Goal: Information Seeking & Learning: Learn about a topic

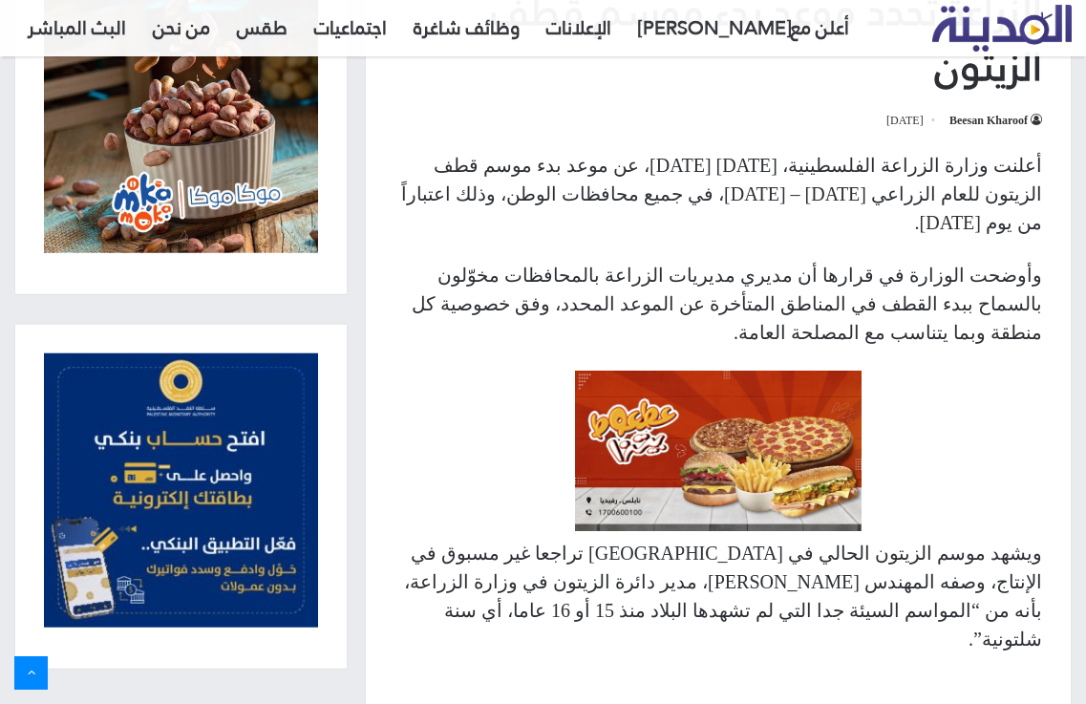
scroll to position [764, 0]
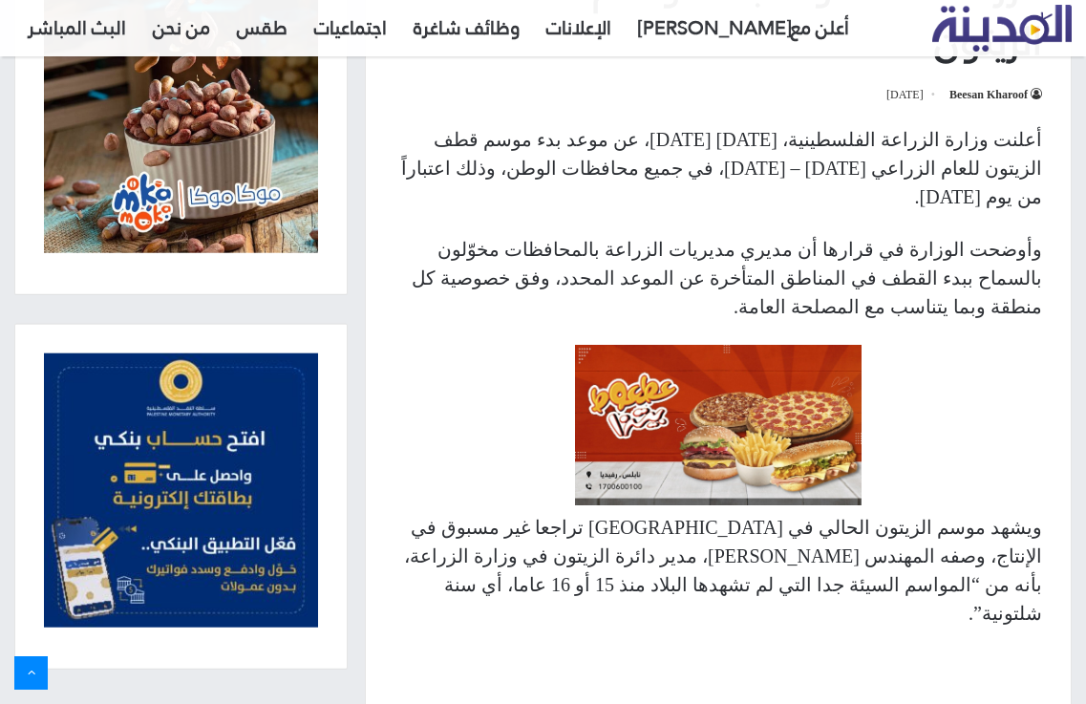
drag, startPoint x: 841, startPoint y: 662, endPoint x: 764, endPoint y: 672, distance: 78.1
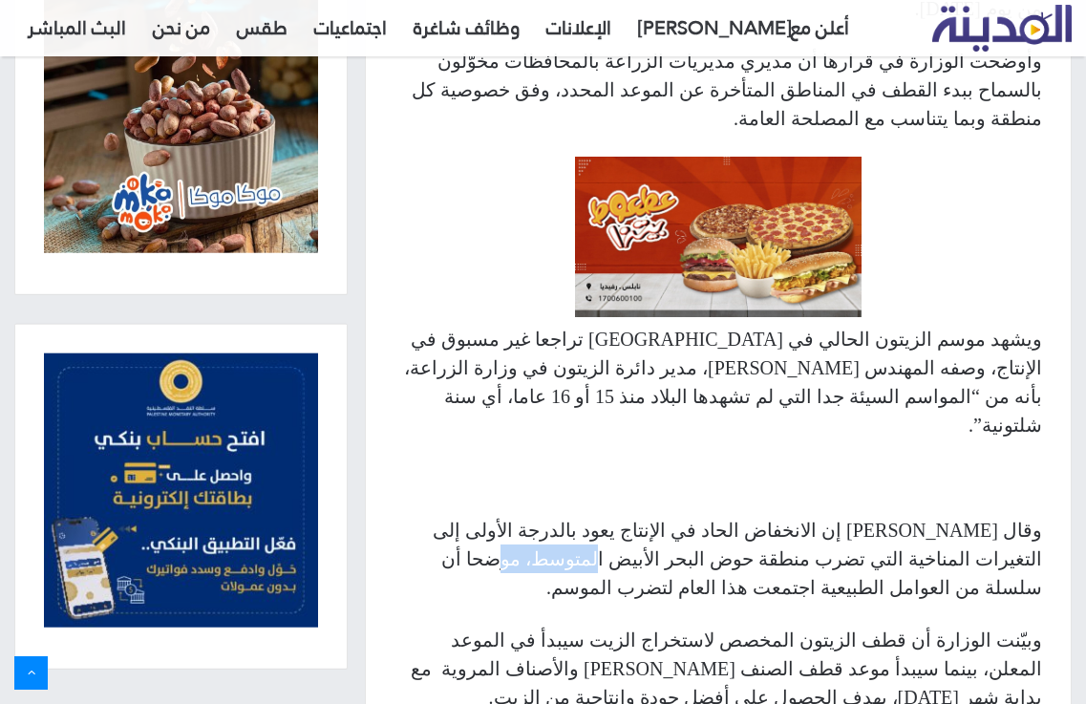
scroll to position [955, 0]
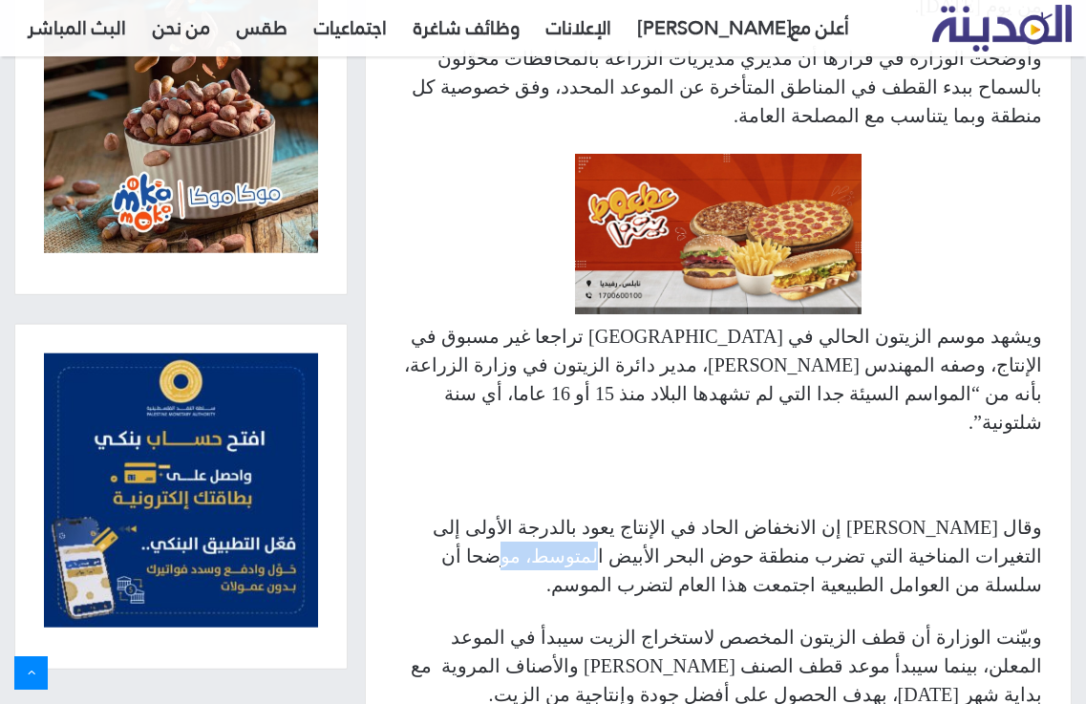
drag, startPoint x: 775, startPoint y: 579, endPoint x: 801, endPoint y: 579, distance: 25.8
click at [801, 623] on p "وبيّنت الوزارة أن قطف الزيتون المخصص لاستخراج الزيت سيبدأ في الموعد المعلن، بين…" at bounding box center [717, 666] width 647 height 86
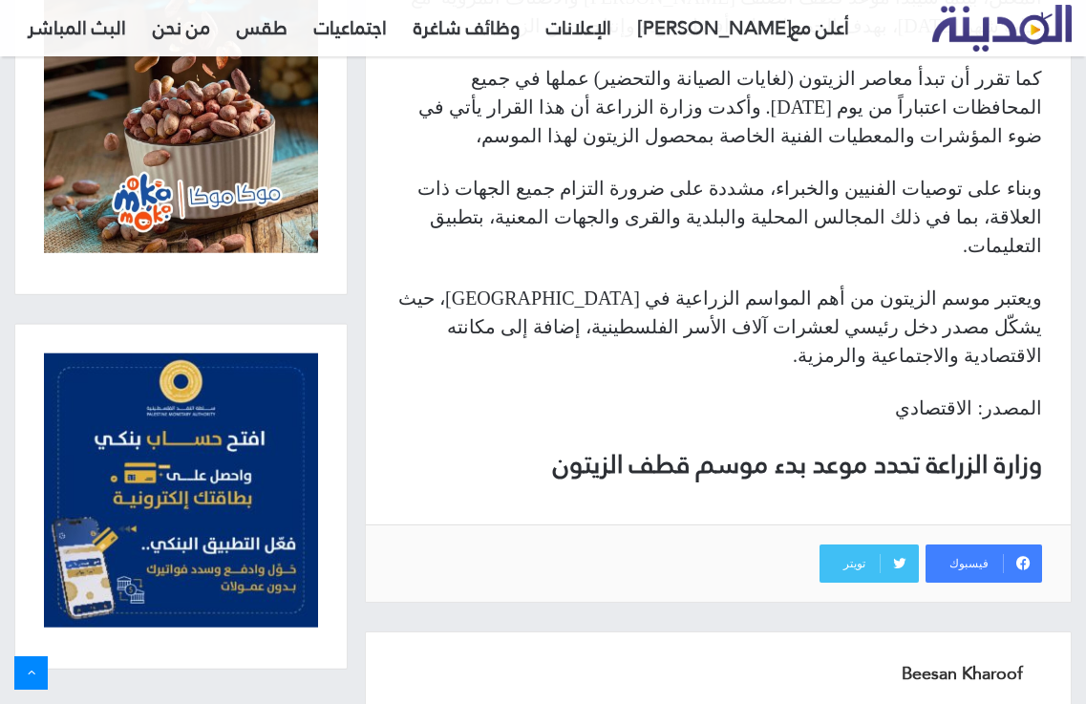
scroll to position [1909, 0]
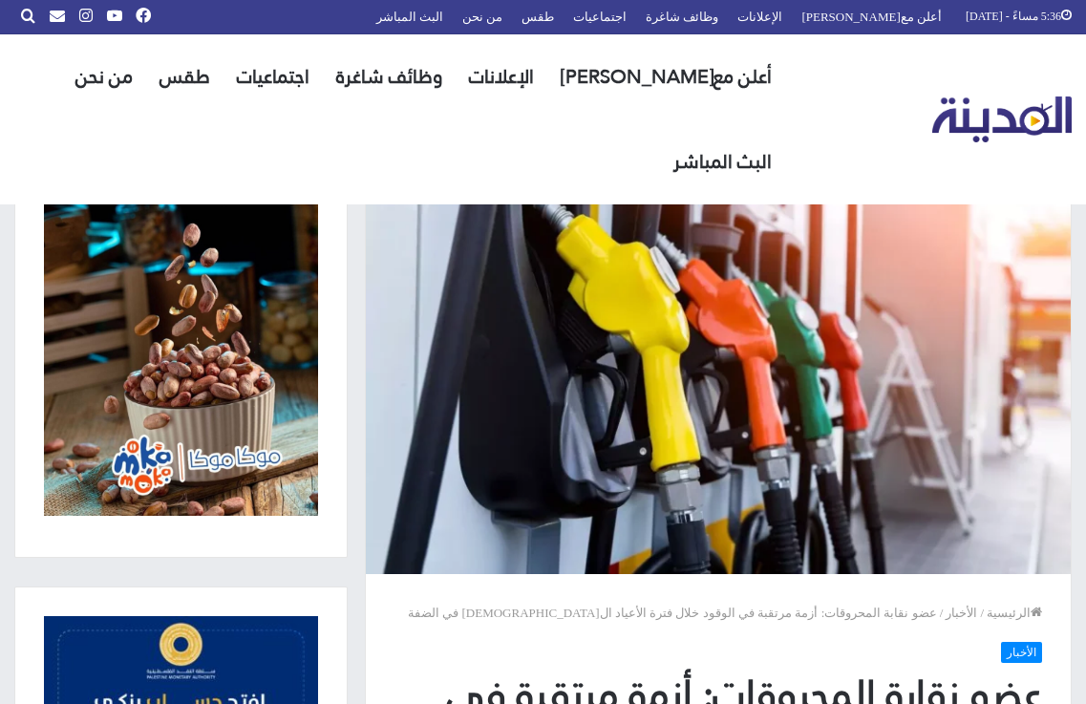
click at [1015, 96] on img "القائمة الرئيسية" at bounding box center [1002, 119] width 140 height 47
click at [993, 96] on img "القائمة الرئيسية" at bounding box center [1002, 119] width 140 height 47
click at [982, 96] on img "القائمة الرئيسية" at bounding box center [1002, 119] width 140 height 47
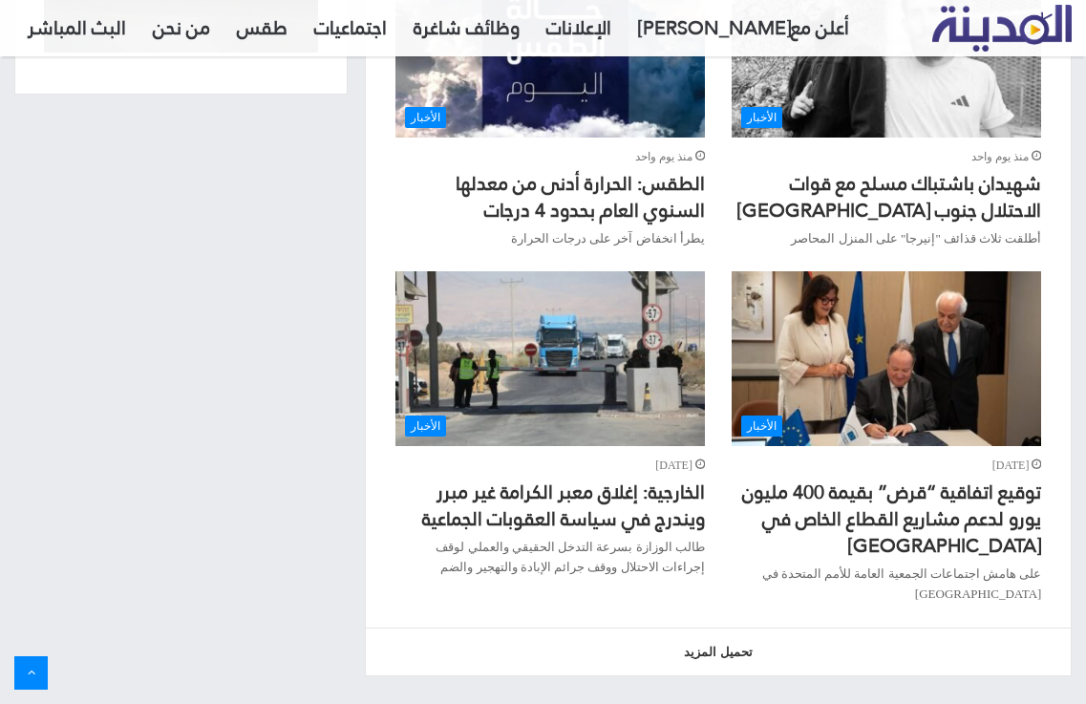
scroll to position [1961, 0]
